Goal: Find specific page/section: Find specific page/section

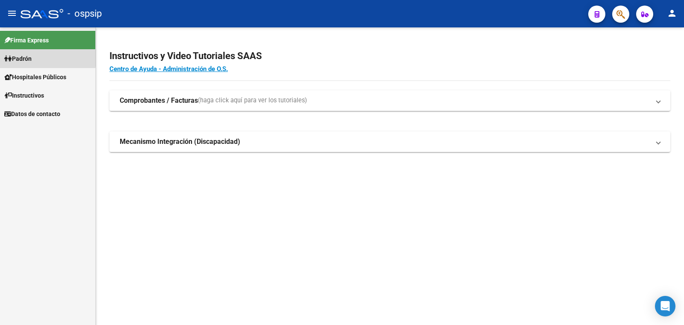
click at [29, 56] on span "Padrón" at bounding box center [17, 58] width 27 height 9
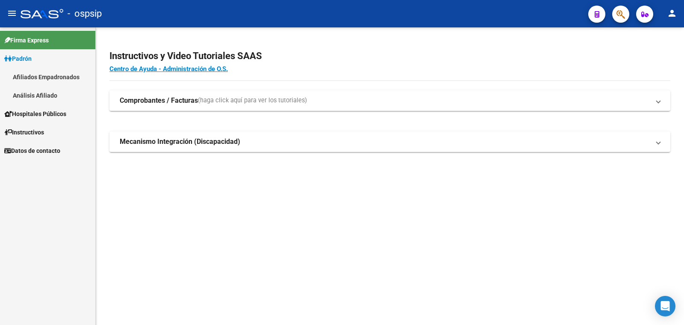
click at [35, 94] on link "Análisis Afiliado" at bounding box center [47, 95] width 95 height 18
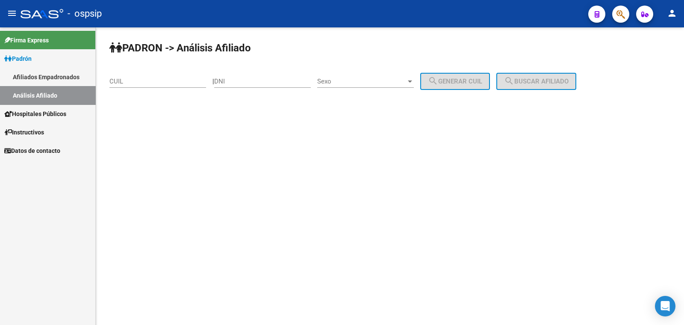
click at [258, 76] on div "DNI" at bounding box center [262, 78] width 97 height 18
type input "16716691"
click at [359, 82] on span "Sexo" at bounding box center [361, 81] width 89 height 8
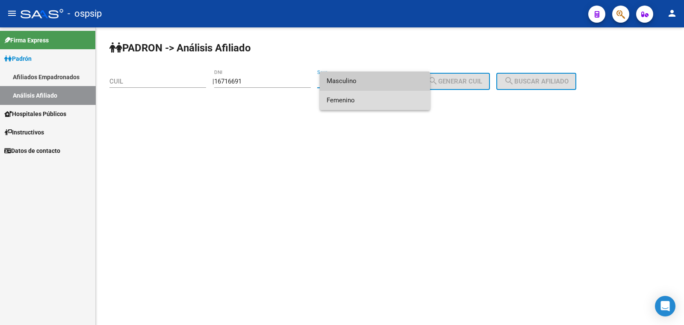
click at [377, 101] on span "Femenino" at bounding box center [375, 100] width 97 height 19
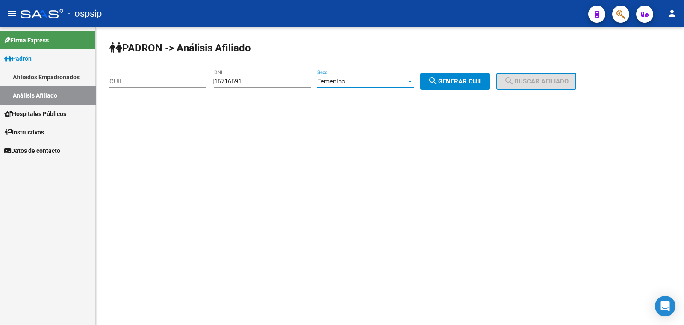
click at [476, 78] on span "search Generar CUIL" at bounding box center [455, 81] width 54 height 8
type input "27-16716691-7"
click at [536, 78] on span "search Buscar afiliado" at bounding box center [536, 81] width 65 height 8
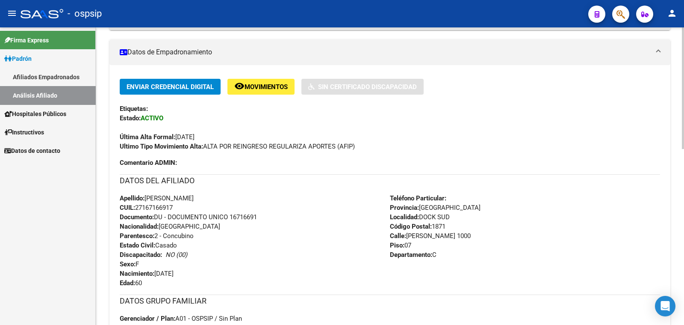
scroll to position [160, 0]
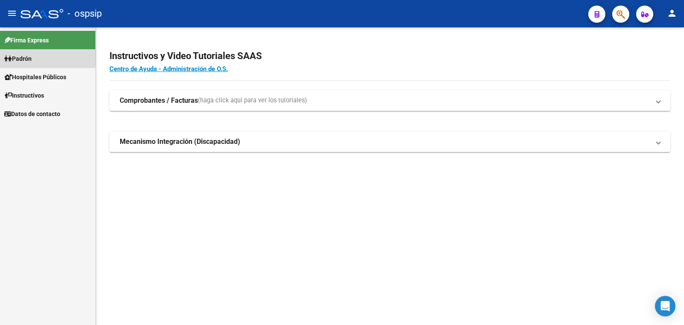
click at [20, 56] on span "Padrón" at bounding box center [17, 58] width 27 height 9
click at [24, 58] on span "Padrón" at bounding box center [17, 58] width 27 height 9
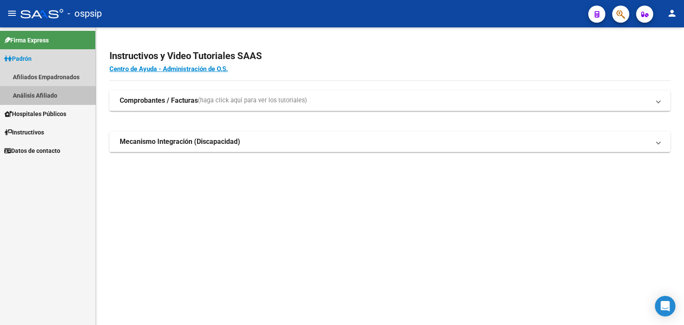
click at [39, 97] on link "Análisis Afiliado" at bounding box center [47, 95] width 95 height 18
